Goal: Transaction & Acquisition: Purchase product/service

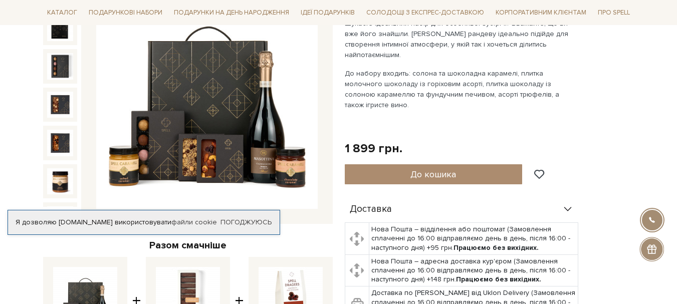
scroll to position [109, 0]
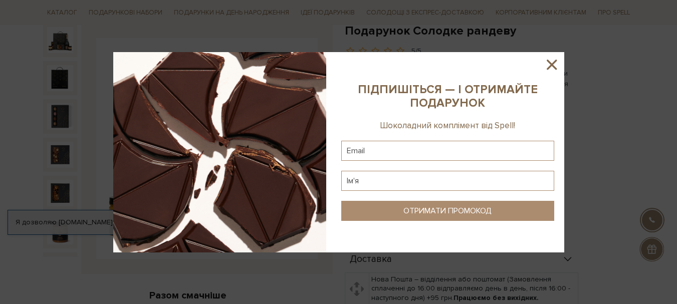
click at [553, 65] on icon at bounding box center [552, 65] width 10 height 10
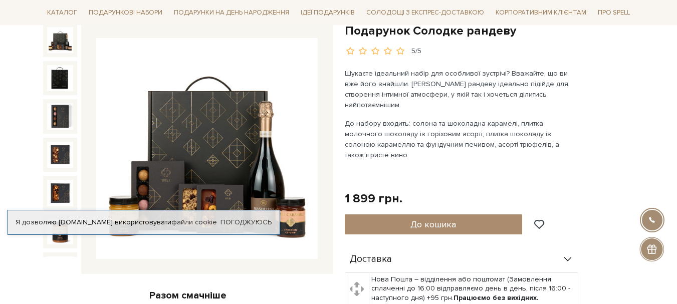
click at [51, 40] on img at bounding box center [60, 40] width 26 height 26
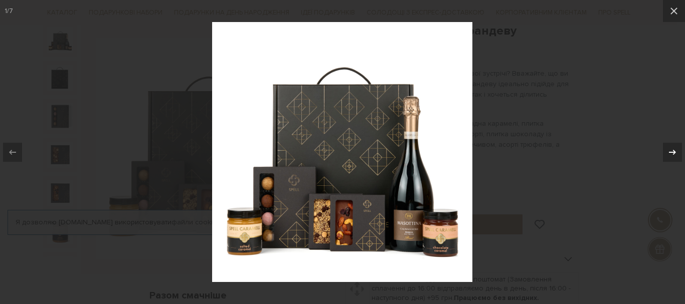
click at [674, 152] on icon at bounding box center [672, 151] width 7 height 5
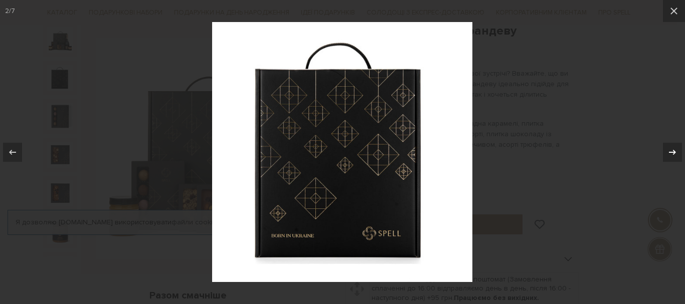
click at [674, 152] on icon at bounding box center [672, 151] width 7 height 5
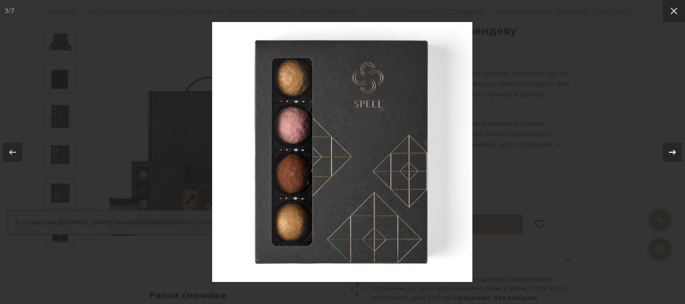
click at [674, 152] on icon at bounding box center [672, 151] width 7 height 5
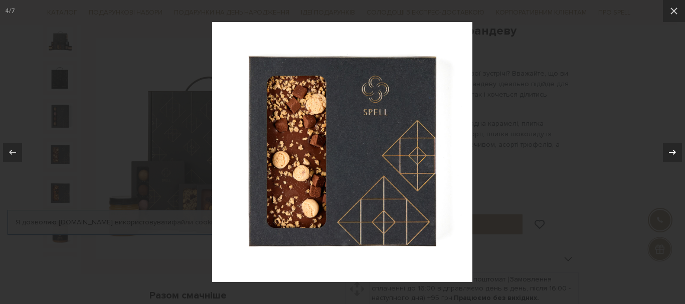
click at [674, 152] on icon at bounding box center [672, 151] width 7 height 5
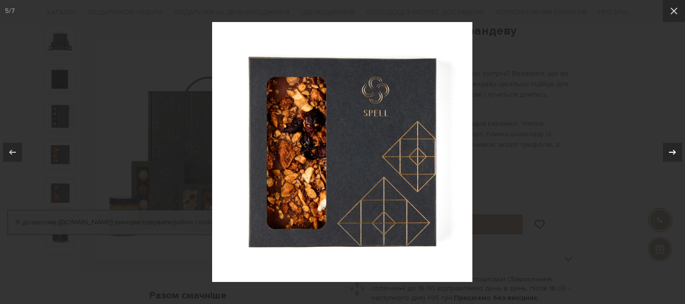
click at [674, 152] on icon at bounding box center [672, 151] width 7 height 5
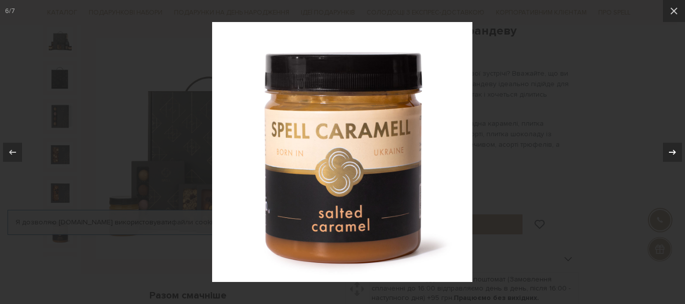
click at [674, 152] on icon at bounding box center [672, 151] width 7 height 5
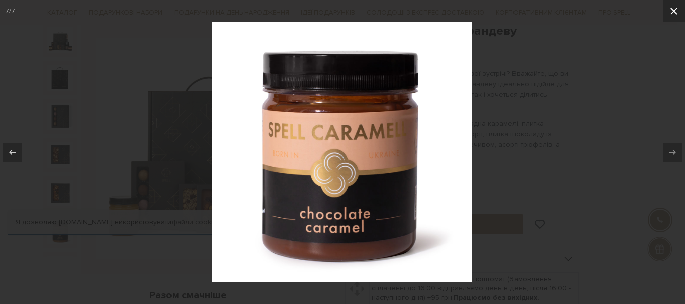
click at [674, 11] on icon at bounding box center [673, 11] width 7 height 7
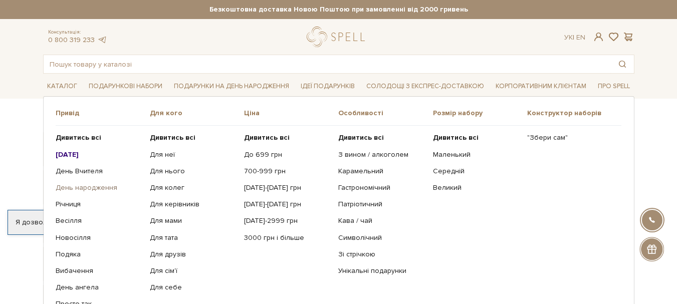
click at [83, 188] on link "День народження" at bounding box center [99, 188] width 87 height 9
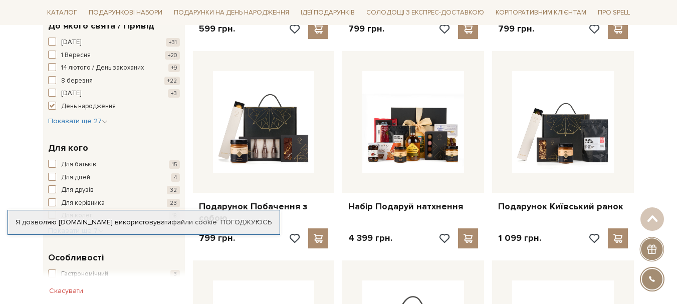
scroll to position [401, 0]
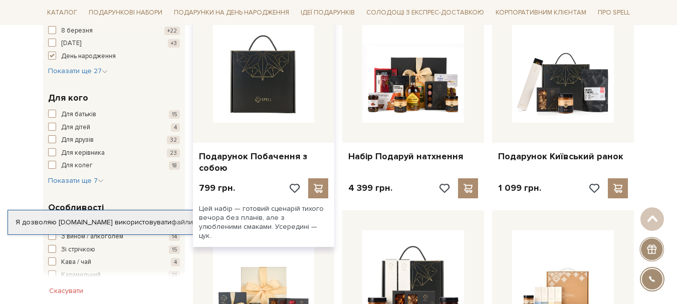
click at [292, 106] on img at bounding box center [264, 72] width 102 height 102
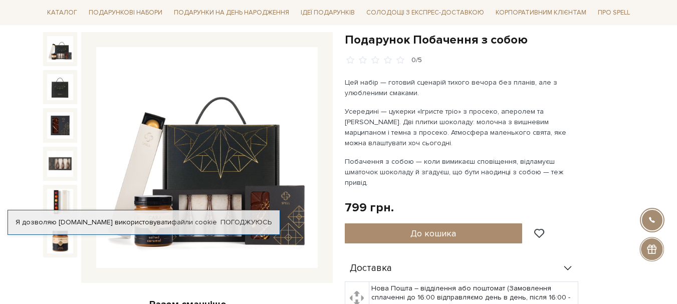
scroll to position [150, 0]
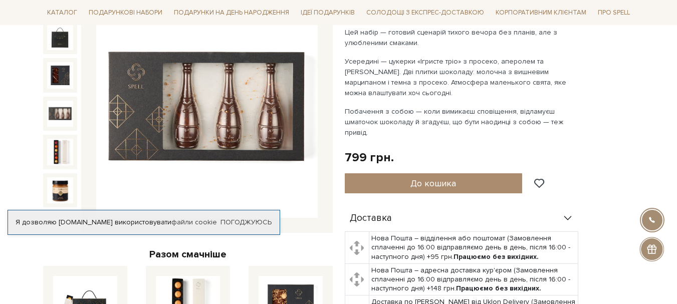
click at [67, 112] on img at bounding box center [60, 114] width 26 height 26
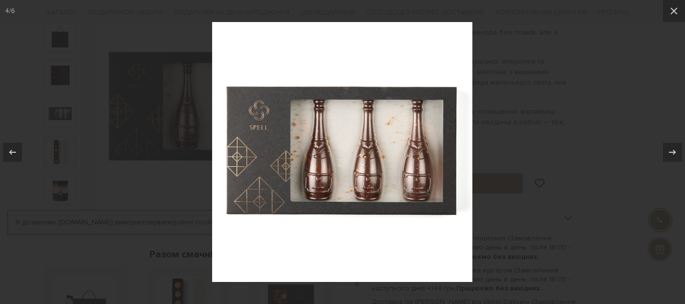
click at [544, 80] on div at bounding box center [342, 152] width 685 height 304
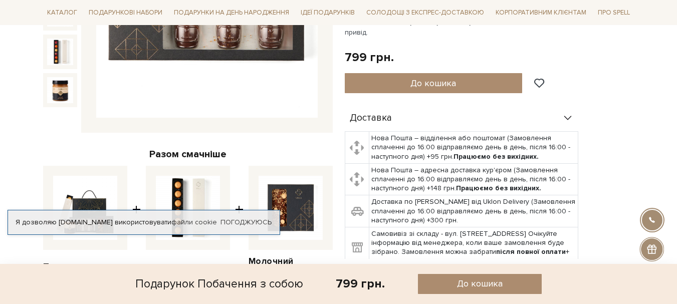
scroll to position [150, 0]
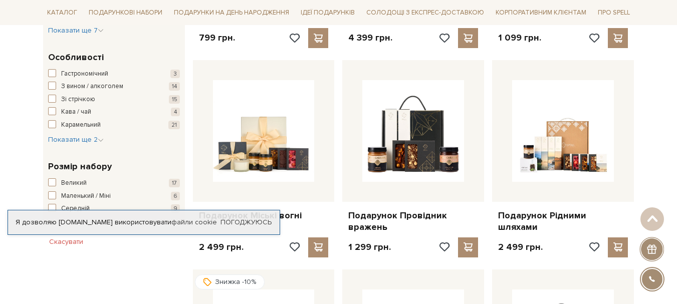
scroll to position [602, 0]
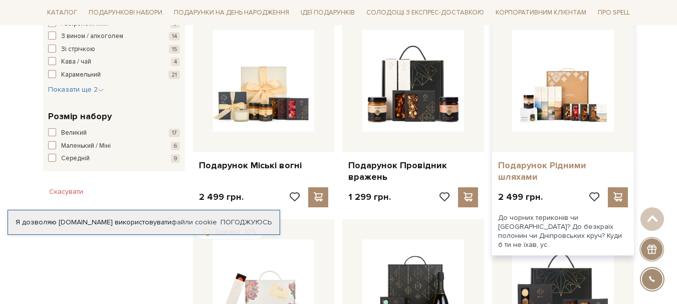
click at [534, 163] on link "Подарунок Рідними шляхами" at bounding box center [563, 172] width 130 height 24
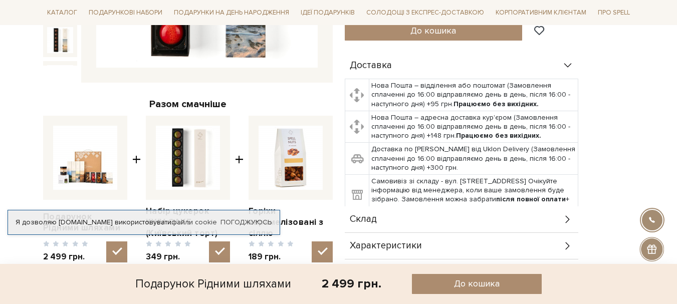
scroll to position [401, 0]
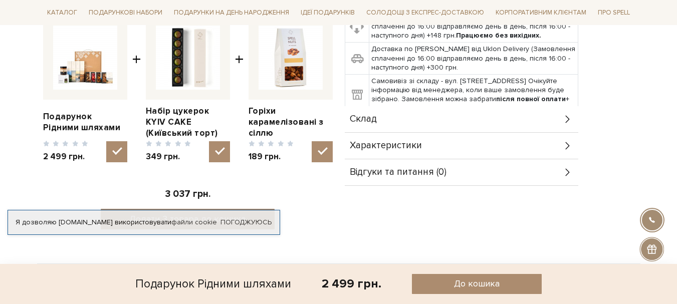
click at [568, 142] on icon at bounding box center [568, 145] width 11 height 11
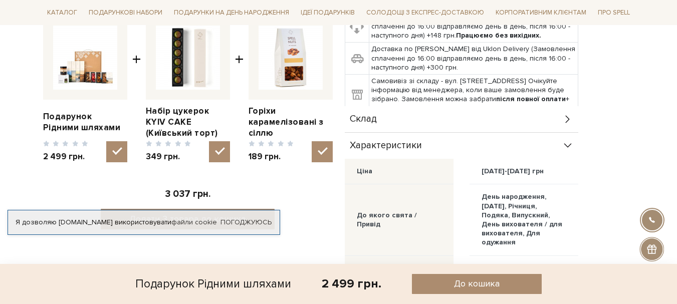
click at [570, 122] on icon at bounding box center [568, 119] width 11 height 11
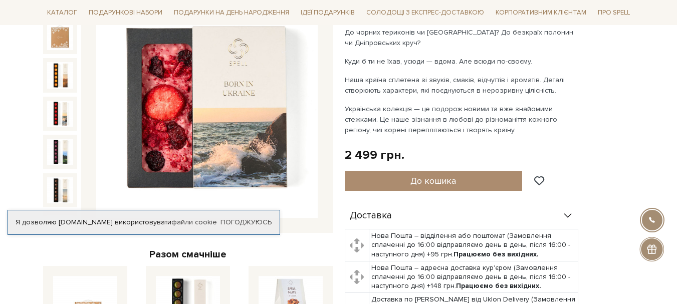
scroll to position [0, 0]
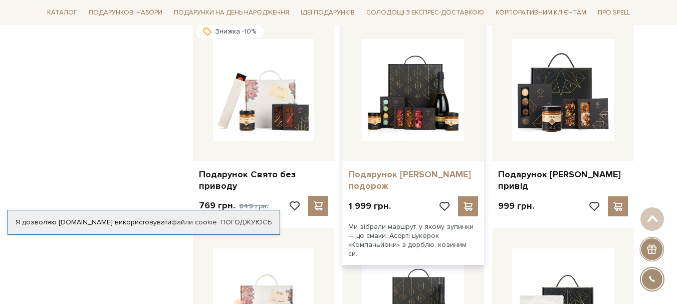
click at [383, 174] on link "Подарунок [PERSON_NAME] подорож" at bounding box center [414, 181] width 130 height 24
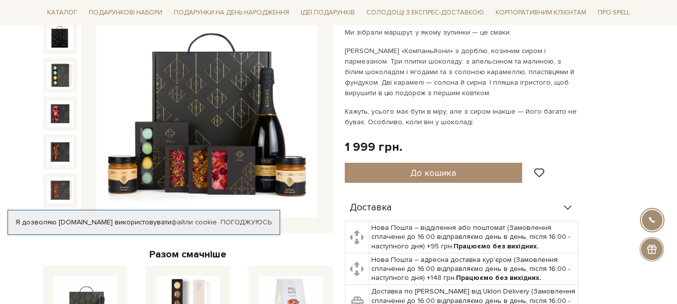
scroll to position [201, 0]
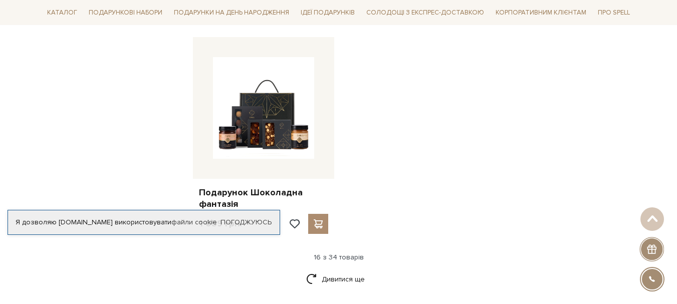
scroll to position [1254, 0]
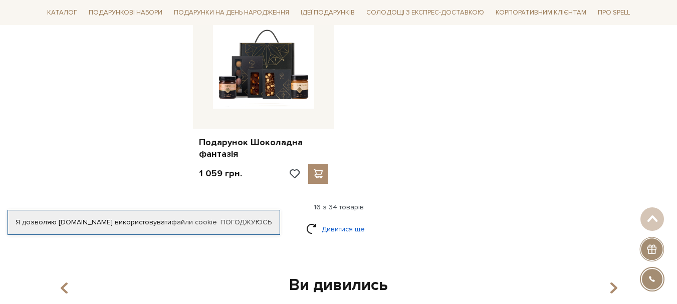
click at [348, 228] on link "Дивитися ще" at bounding box center [338, 230] width 65 height 18
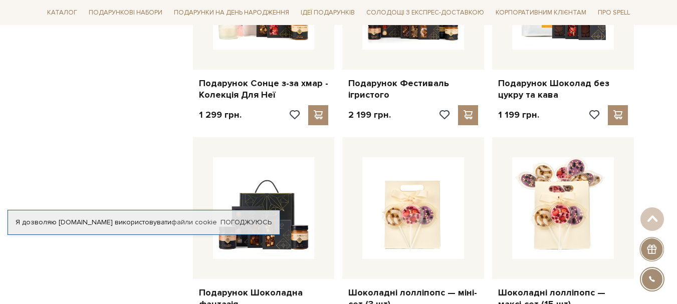
scroll to position [1053, 0]
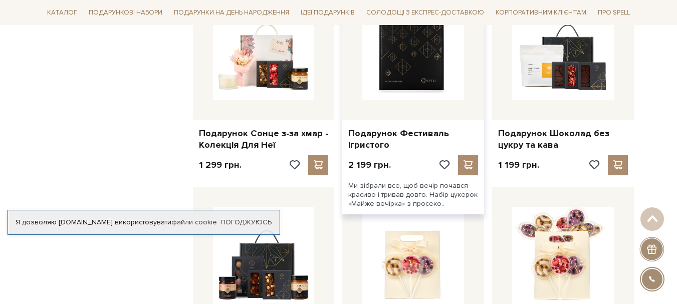
click at [411, 63] on img at bounding box center [414, 49] width 102 height 102
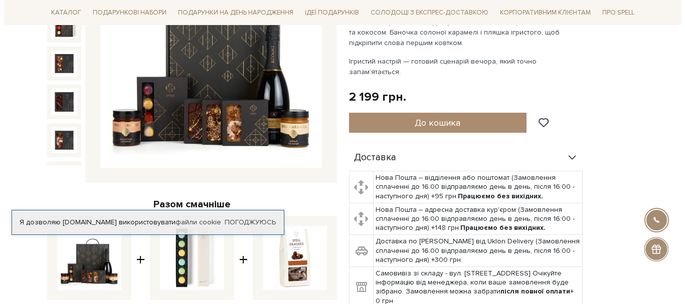
scroll to position [100, 0]
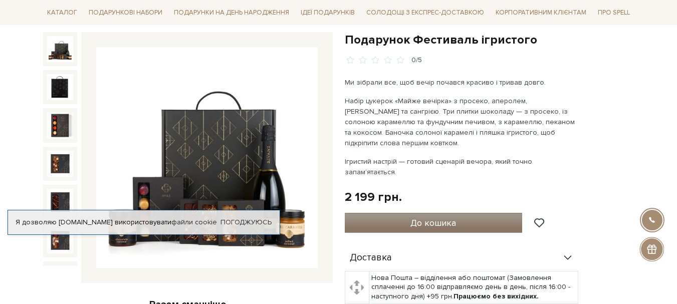
click at [435, 218] on span "До кошика" at bounding box center [434, 223] width 46 height 11
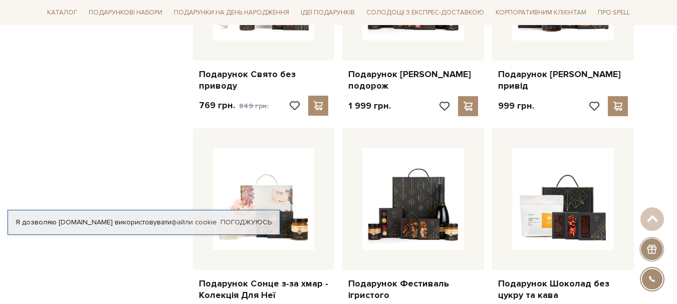
scroll to position [802, 0]
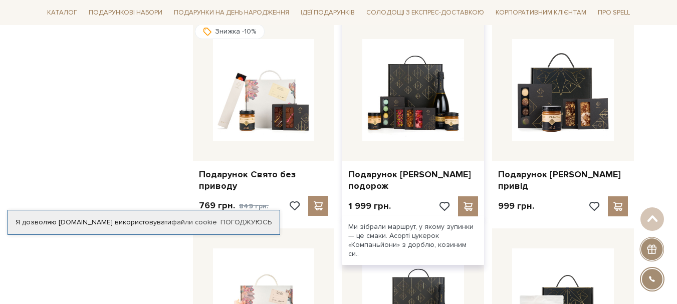
click at [421, 142] on div at bounding box center [414, 90] width 142 height 142
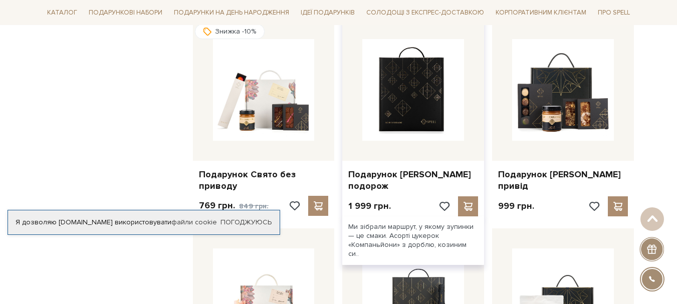
click at [421, 110] on img at bounding box center [414, 90] width 102 height 102
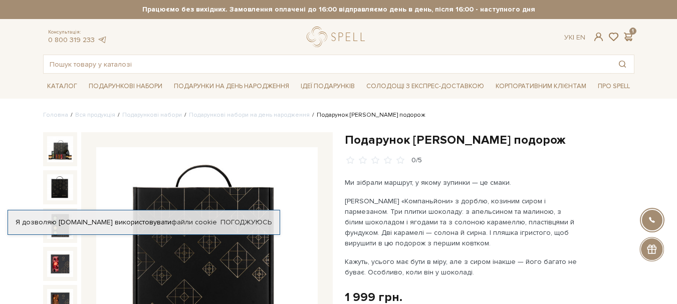
click at [634, 33] on div "1" at bounding box center [629, 37] width 12 height 9
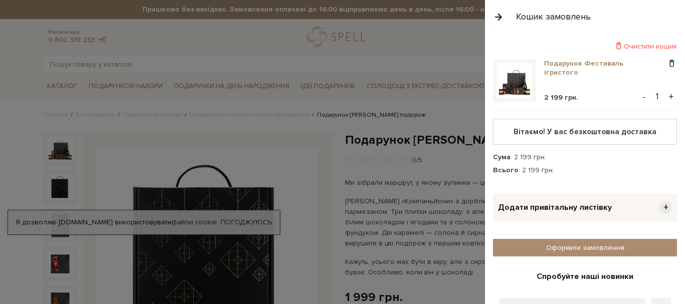
click at [567, 64] on link "Подарунок Фестиваль ігристого" at bounding box center [605, 68] width 122 height 18
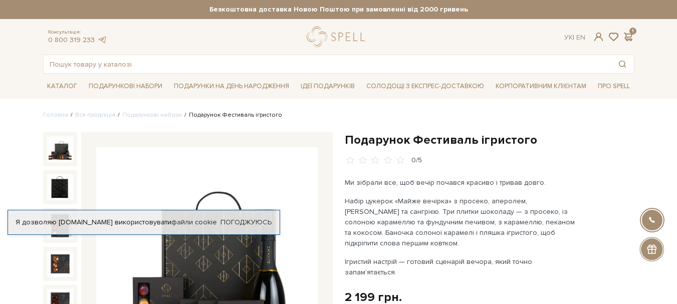
scroll to position [150, 0]
